Goal: Check status: Check status

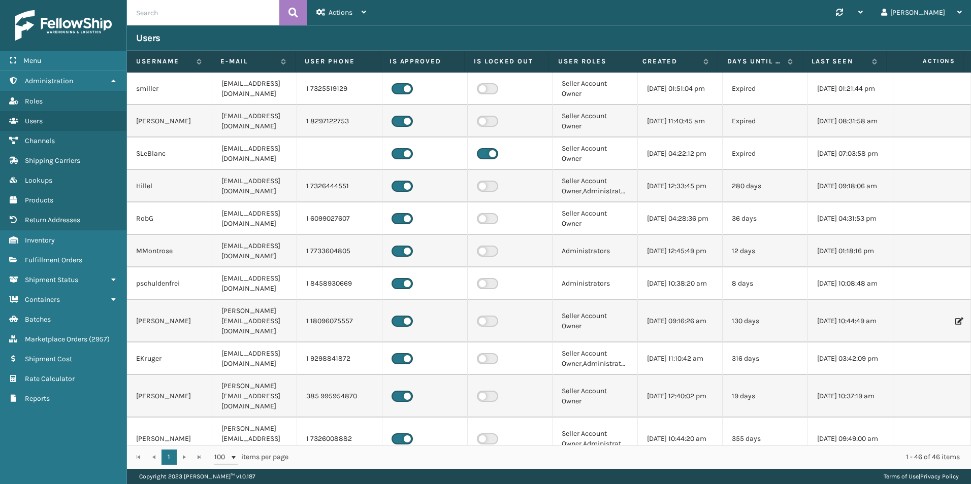
drag, startPoint x: 437, startPoint y: 158, endPoint x: 434, endPoint y: 164, distance: 6.4
drag, startPoint x: 434, startPoint y: 164, endPoint x: 69, endPoint y: 403, distance: 436.2
click at [69, 403] on link "Reports" at bounding box center [63, 399] width 126 height 20
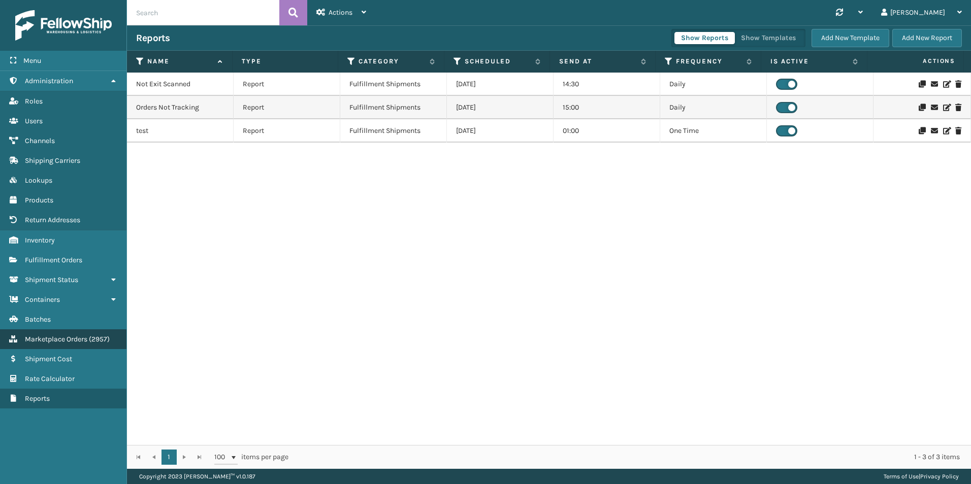
click at [91, 334] on link "Marketplace Orders ( 2957 )" at bounding box center [63, 340] width 126 height 20
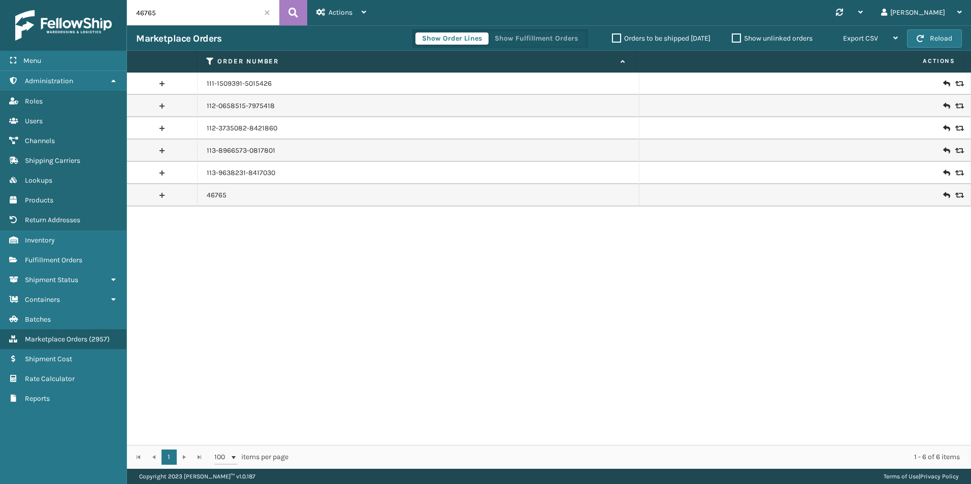
click at [192, 11] on input "46765" at bounding box center [203, 12] width 152 height 25
